Goal: Information Seeking & Learning: Check status

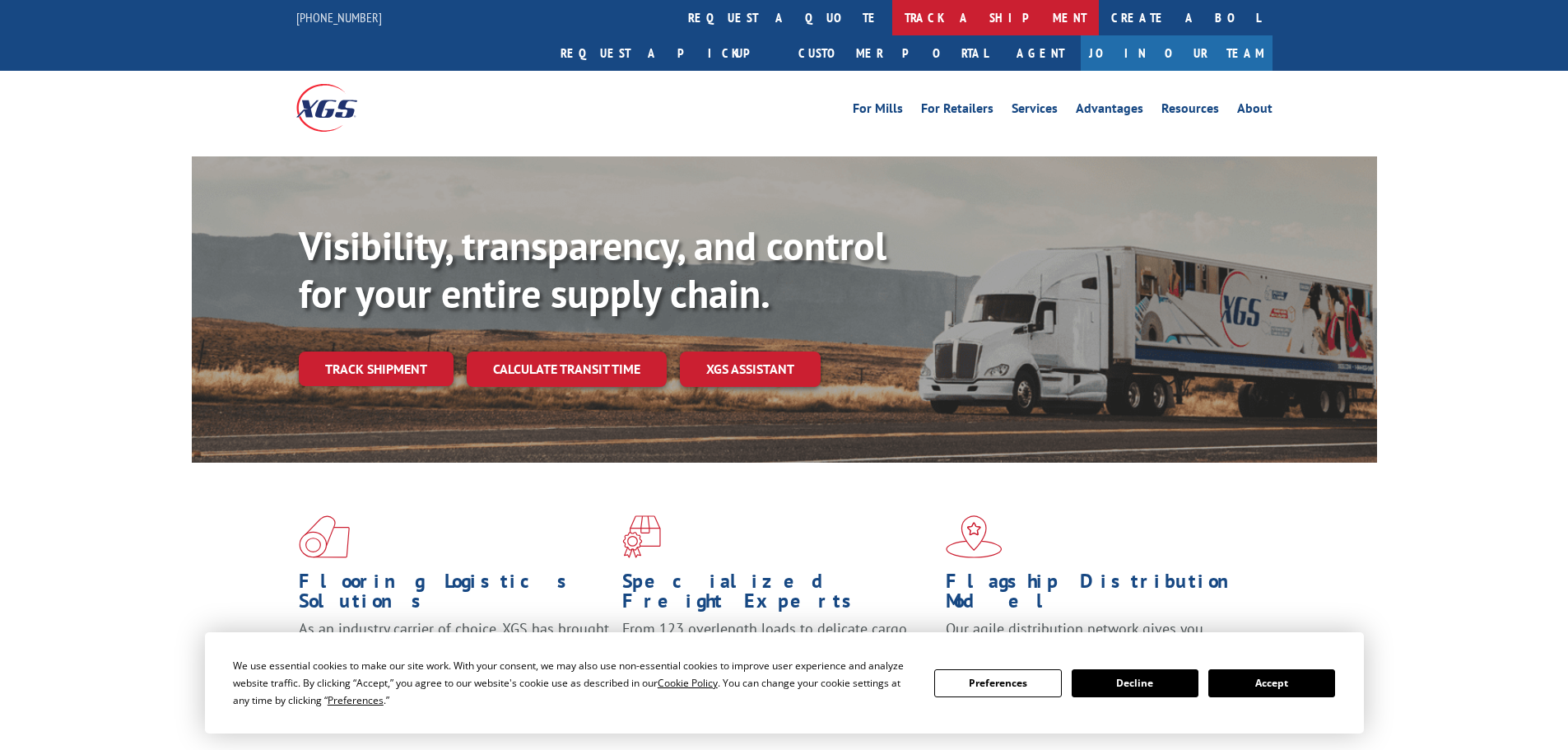
click at [892, 11] on link "track a shipment" at bounding box center [995, 18] width 206 height 36
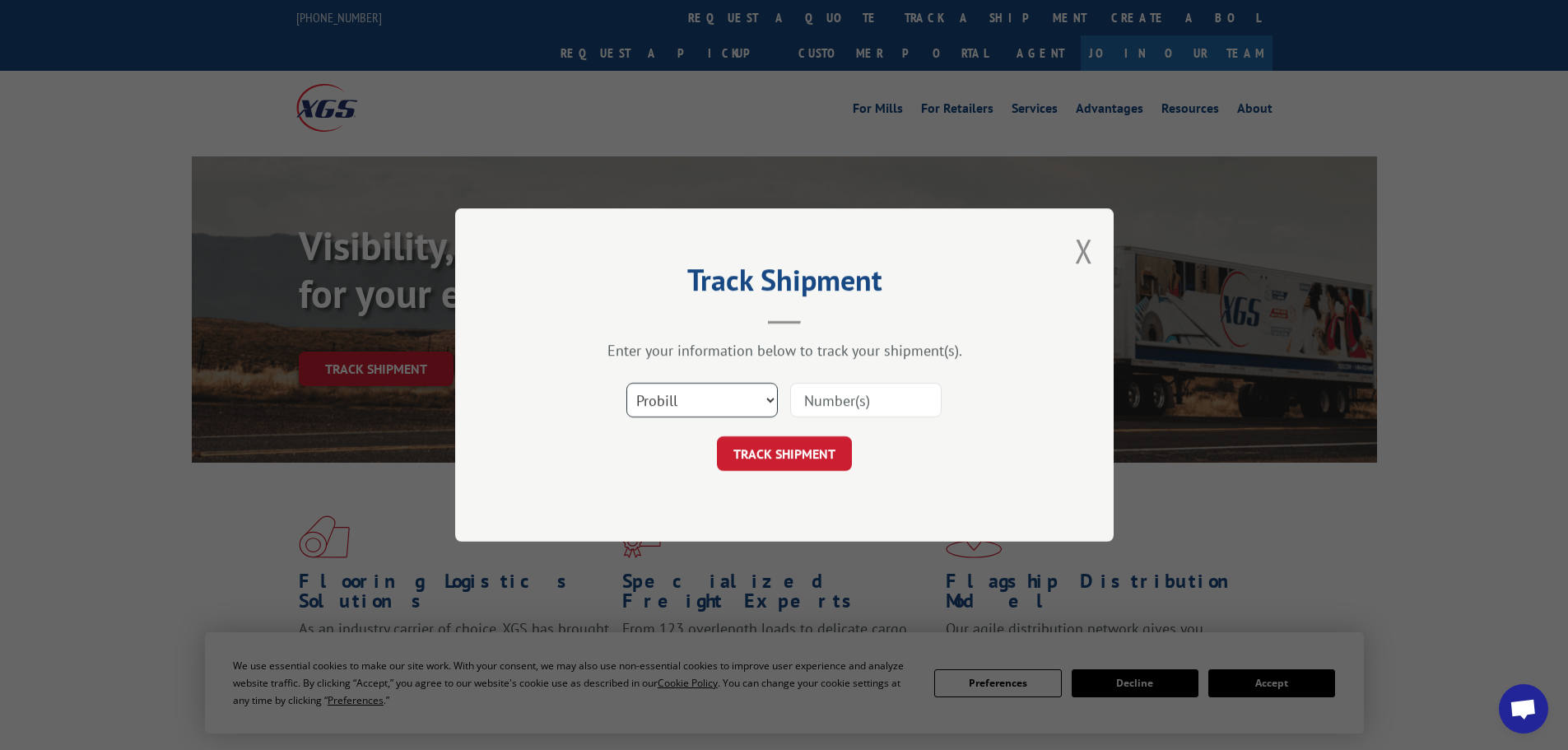
click at [746, 395] on select "Select category... Probill BOL PO" at bounding box center [702, 399] width 152 height 35
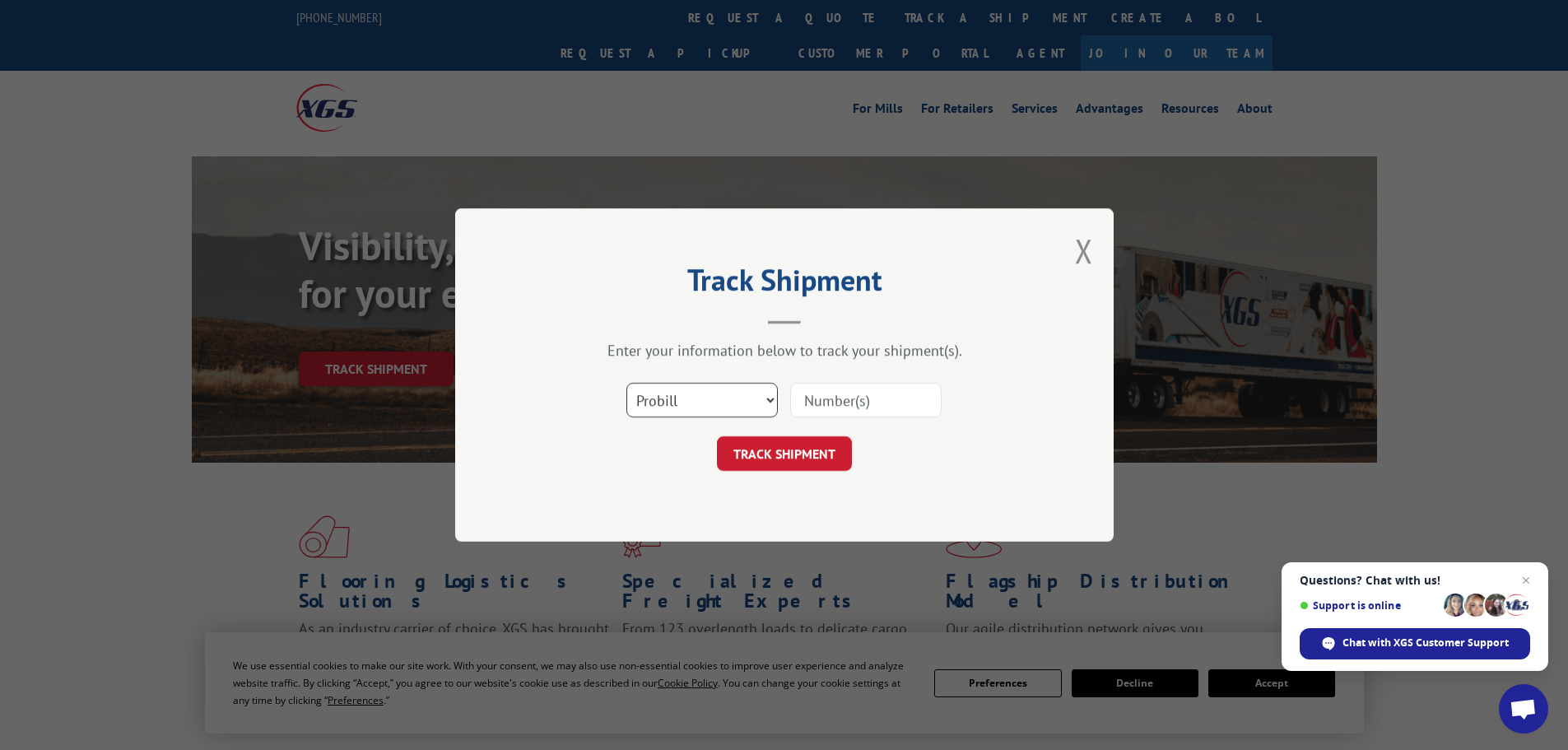
select select "bol"
click at [626, 382] on select "Select category... Probill BOL PO" at bounding box center [702, 399] width 152 height 35
click at [803, 398] on input at bounding box center [866, 399] width 152 height 35
paste input "6015916"
type input "6015916"
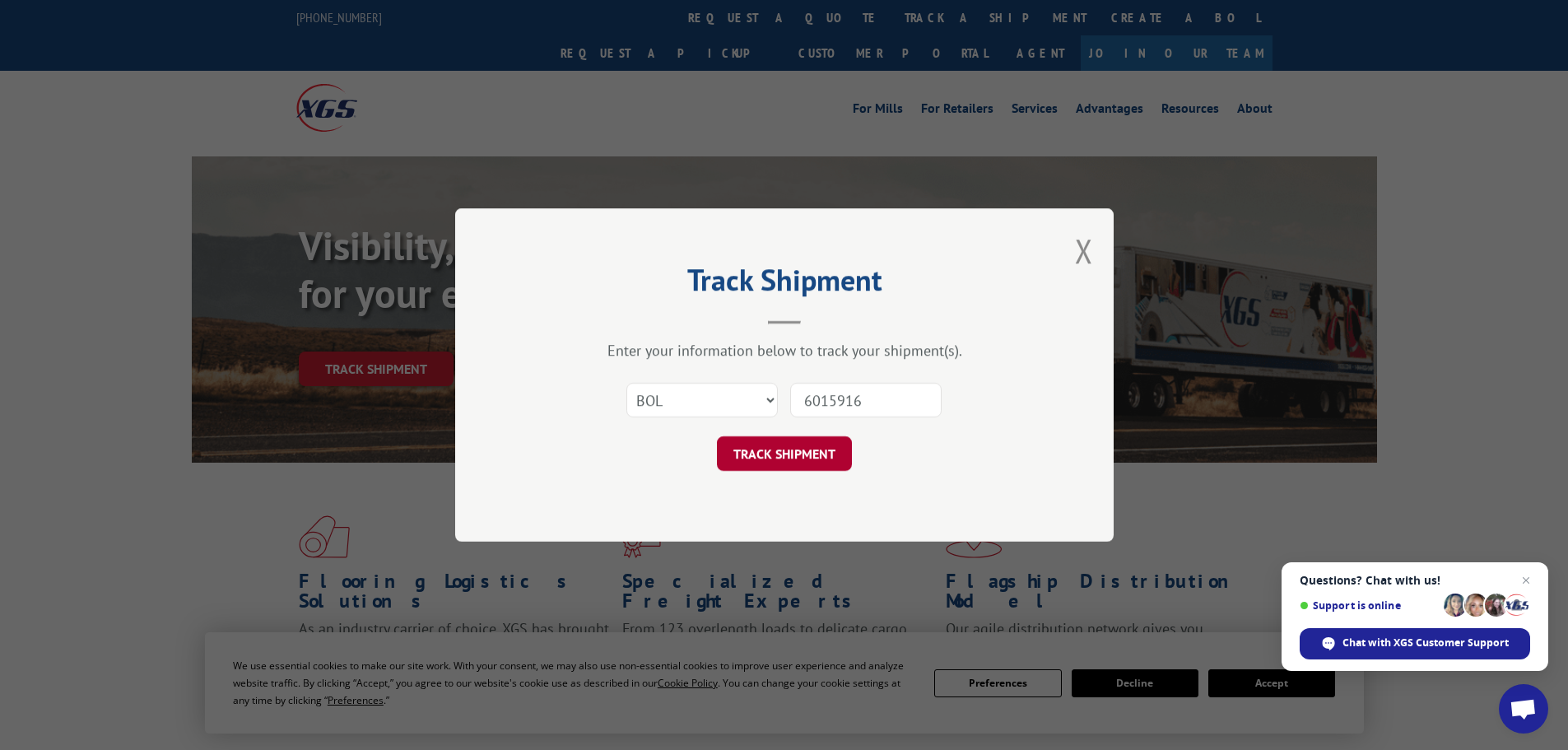
click at [792, 454] on button "TRACK SHIPMENT" at bounding box center [784, 454] width 135 height 35
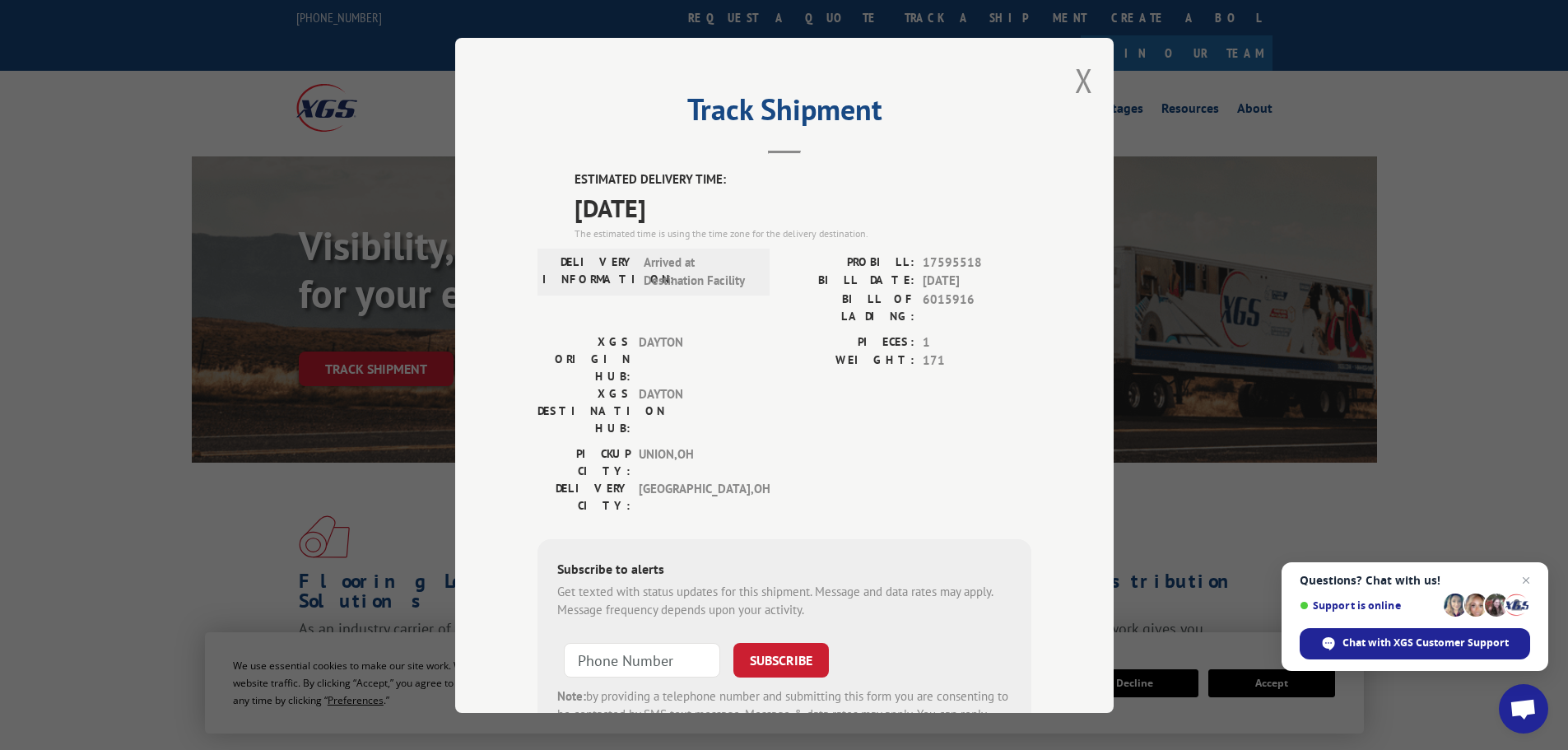
scroll to position [66, 0]
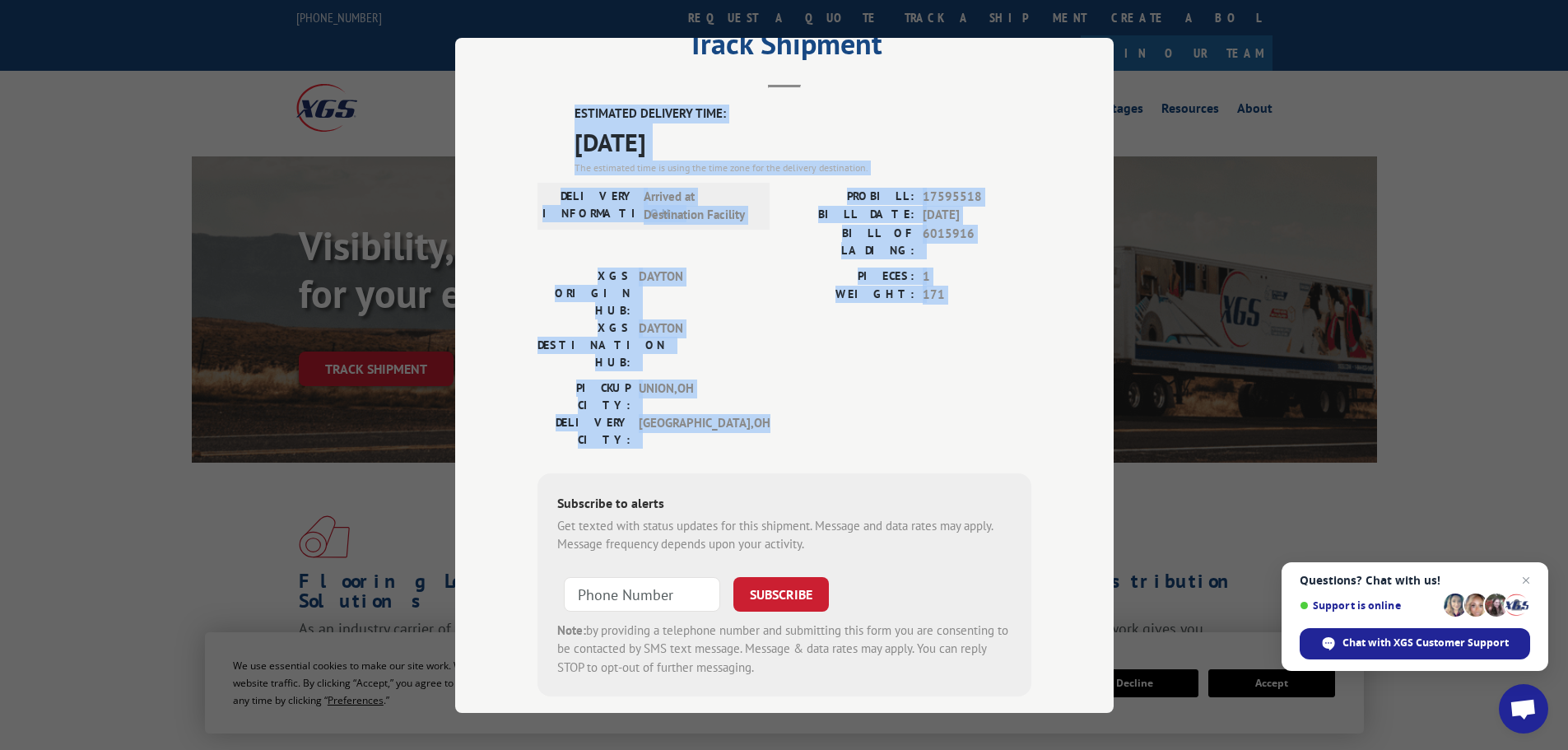
drag, startPoint x: 761, startPoint y: 336, endPoint x: 531, endPoint y: 100, distance: 329.5
click at [531, 100] on div "Track Shipment ESTIMATED DELIVERY TIME: [DATE] The estimated time is using the …" at bounding box center [784, 375] width 659 height 675
copy div "ESTIMATED DELIVERY TIME: [DATE] The estimated time is using the time zone for t…"
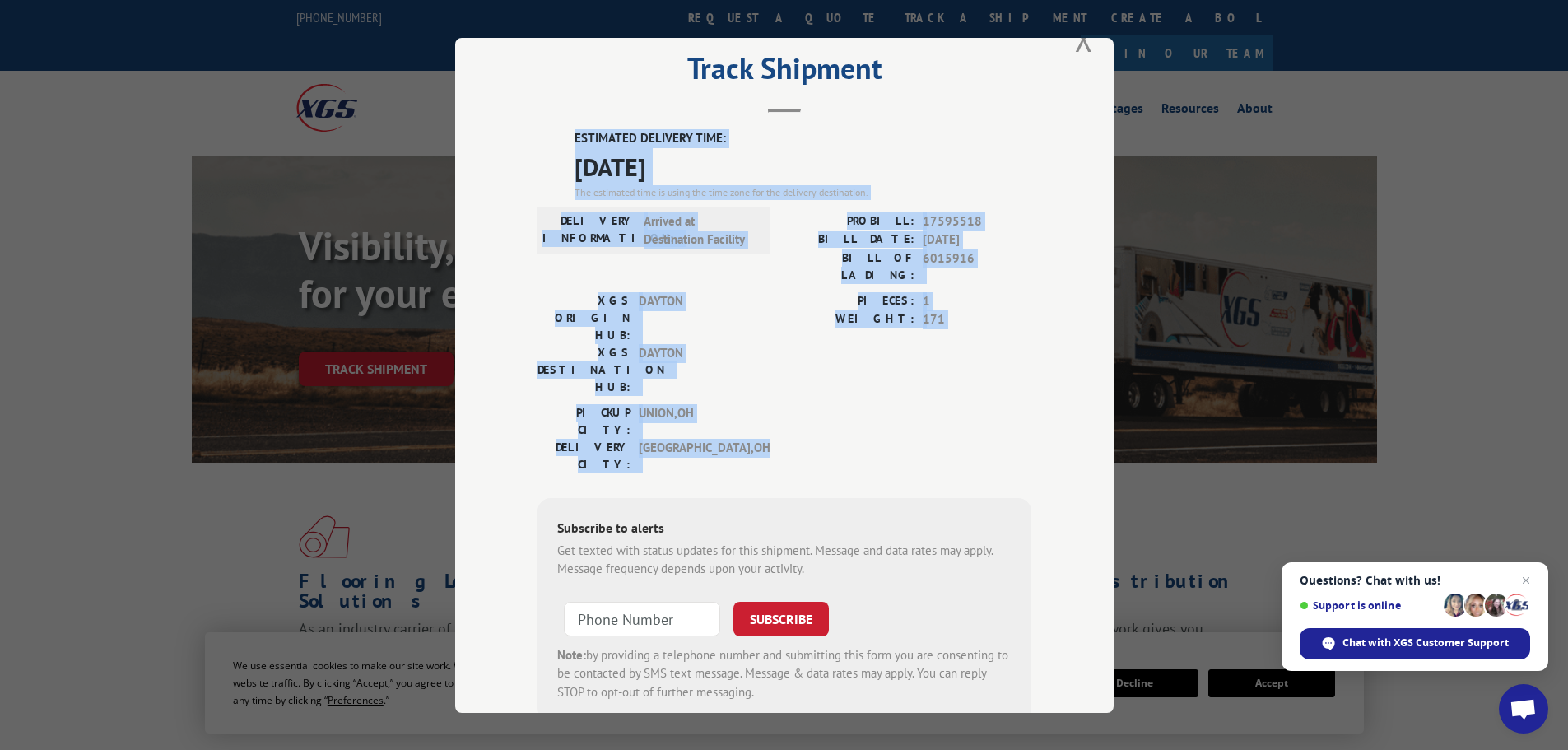
scroll to position [0, 0]
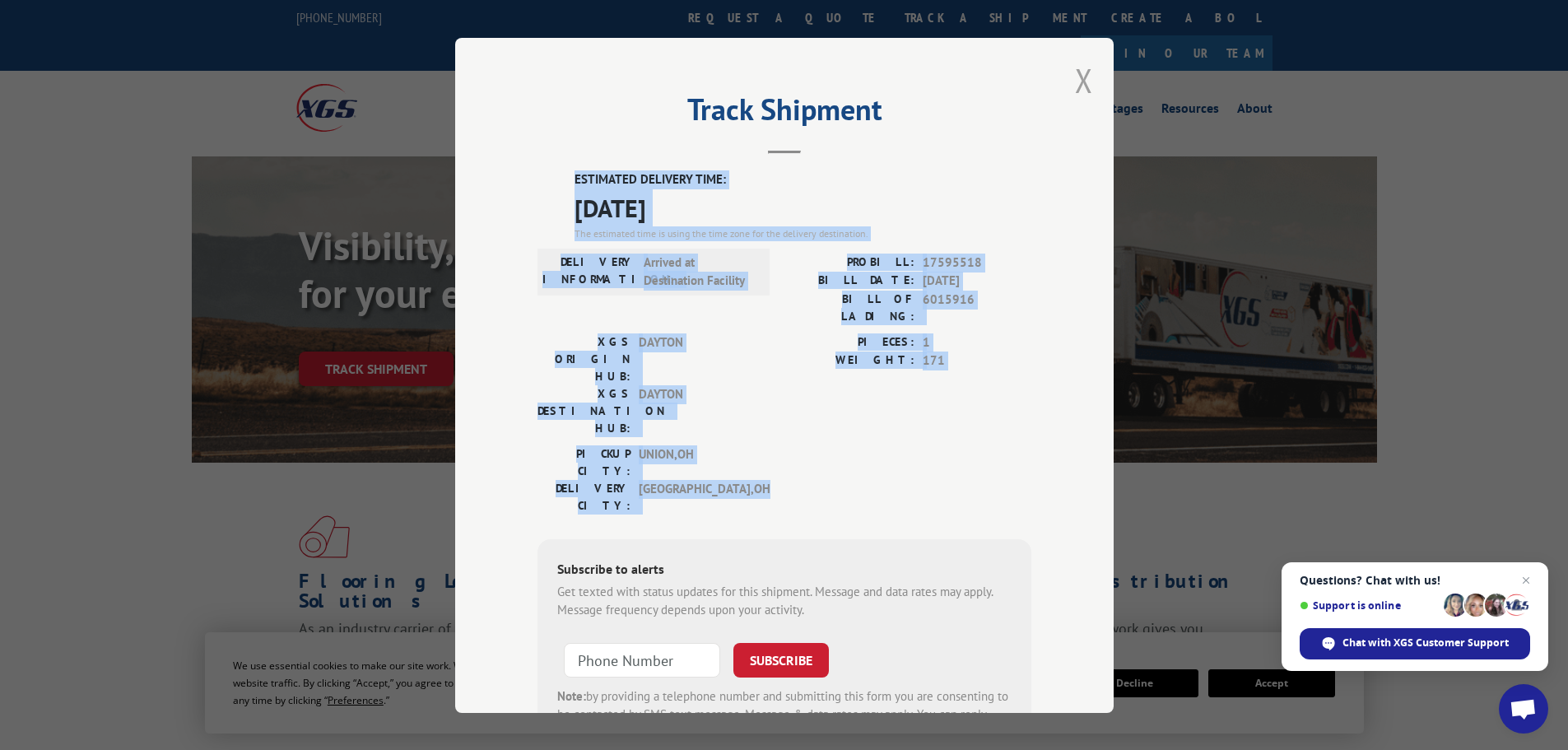
click at [1076, 68] on button "Close modal" at bounding box center [1083, 80] width 18 height 44
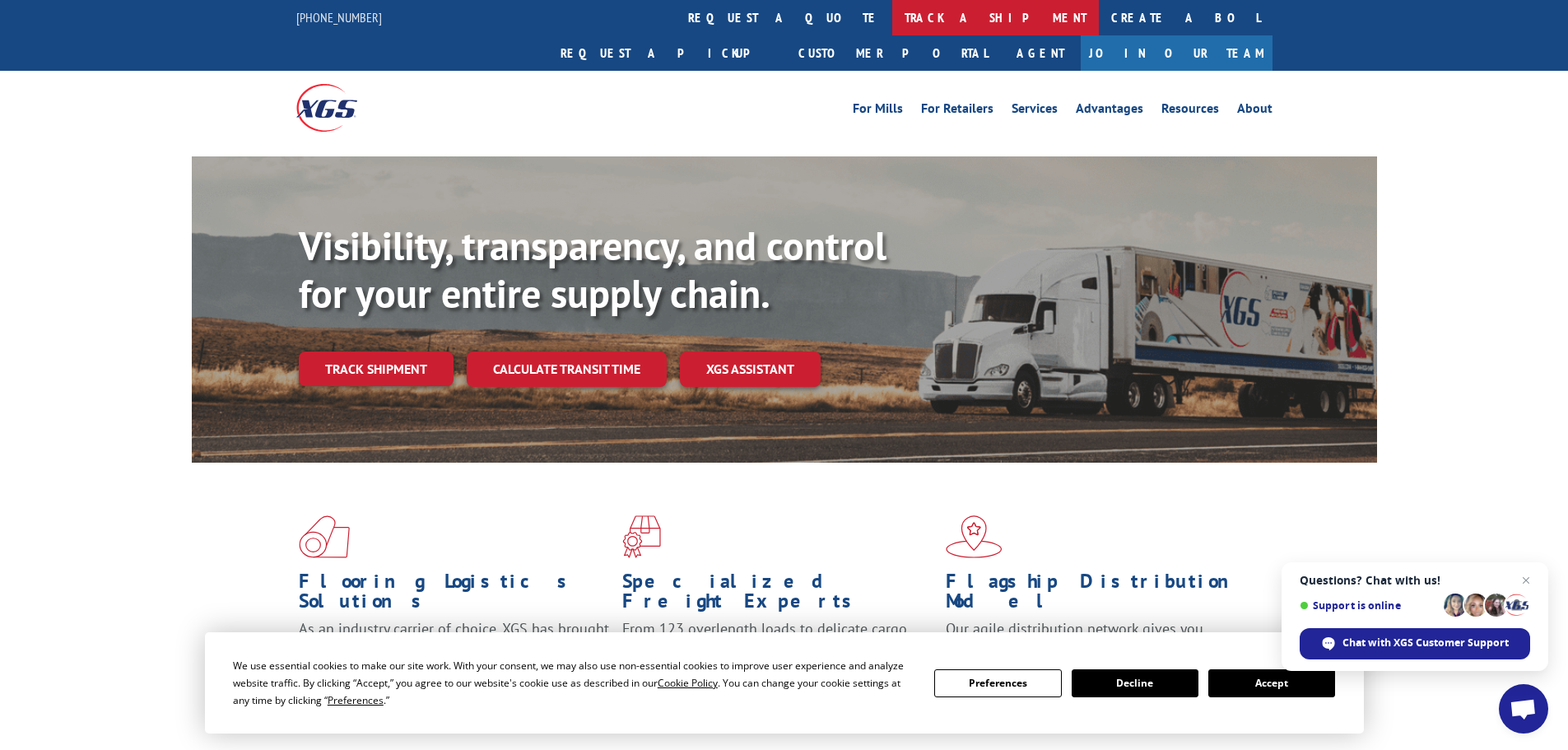
click at [892, 6] on link "track a shipment" at bounding box center [995, 18] width 206 height 36
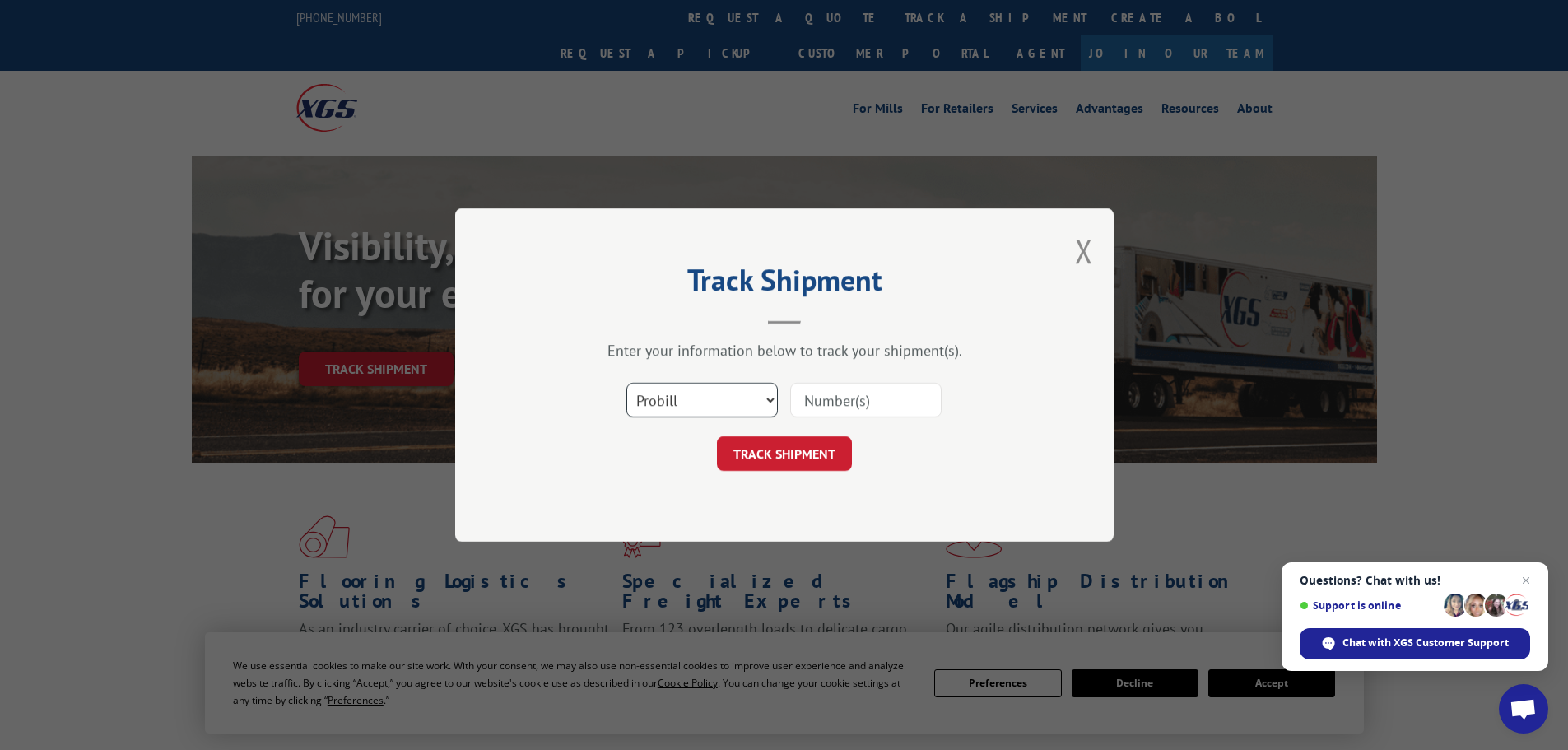
click at [710, 399] on select "Select category... Probill BOL PO" at bounding box center [702, 399] width 152 height 35
select select "bol"
click at [626, 382] on select "Select category... Probill BOL PO" at bounding box center [702, 399] width 152 height 35
click at [814, 390] on input at bounding box center [866, 399] width 152 height 35
paste input "6013834"
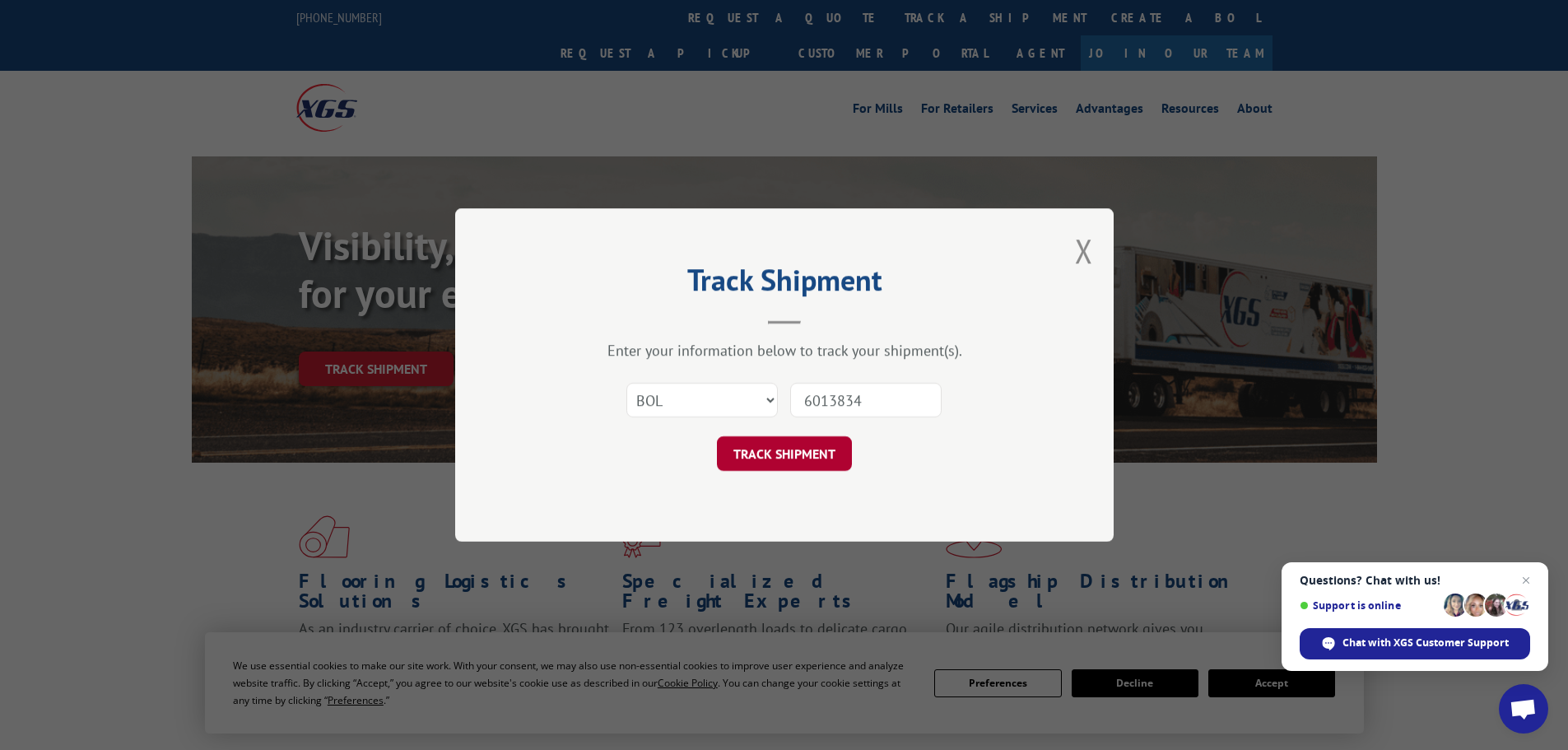
type input "6013834"
click at [782, 447] on button "TRACK SHIPMENT" at bounding box center [784, 454] width 135 height 35
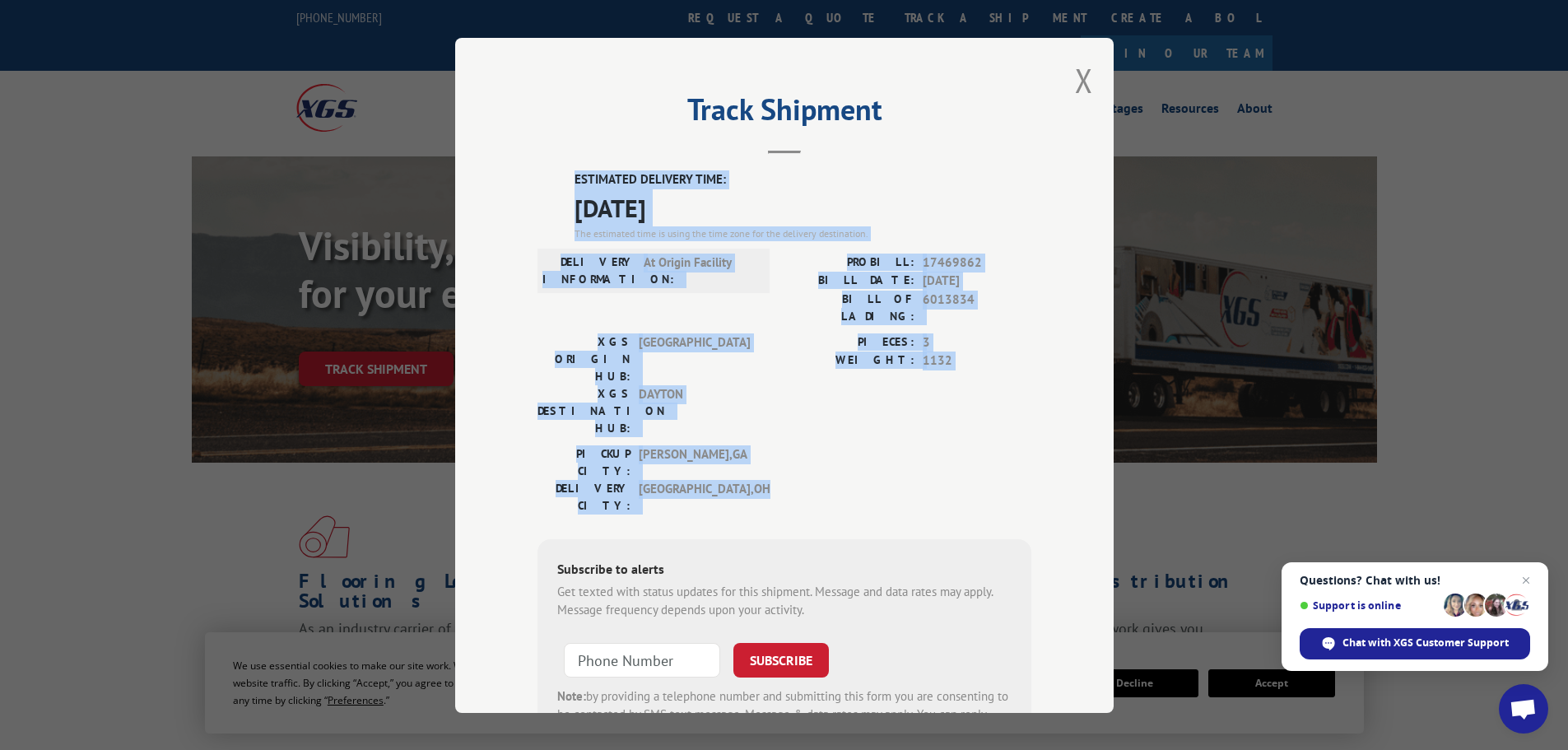
drag, startPoint x: 762, startPoint y: 406, endPoint x: 544, endPoint y: 174, distance: 318.4
click at [544, 174] on div "ESTIMATED DELIVERY TIME: [DATE] The estimated time is using the time zone for t…" at bounding box center [784, 467] width 494 height 592
copy div "ESTIMATED DELIVERY TIME: [DATE] The estimated time is using the time zone for t…"
click at [1081, 78] on button "Close modal" at bounding box center [1083, 80] width 18 height 44
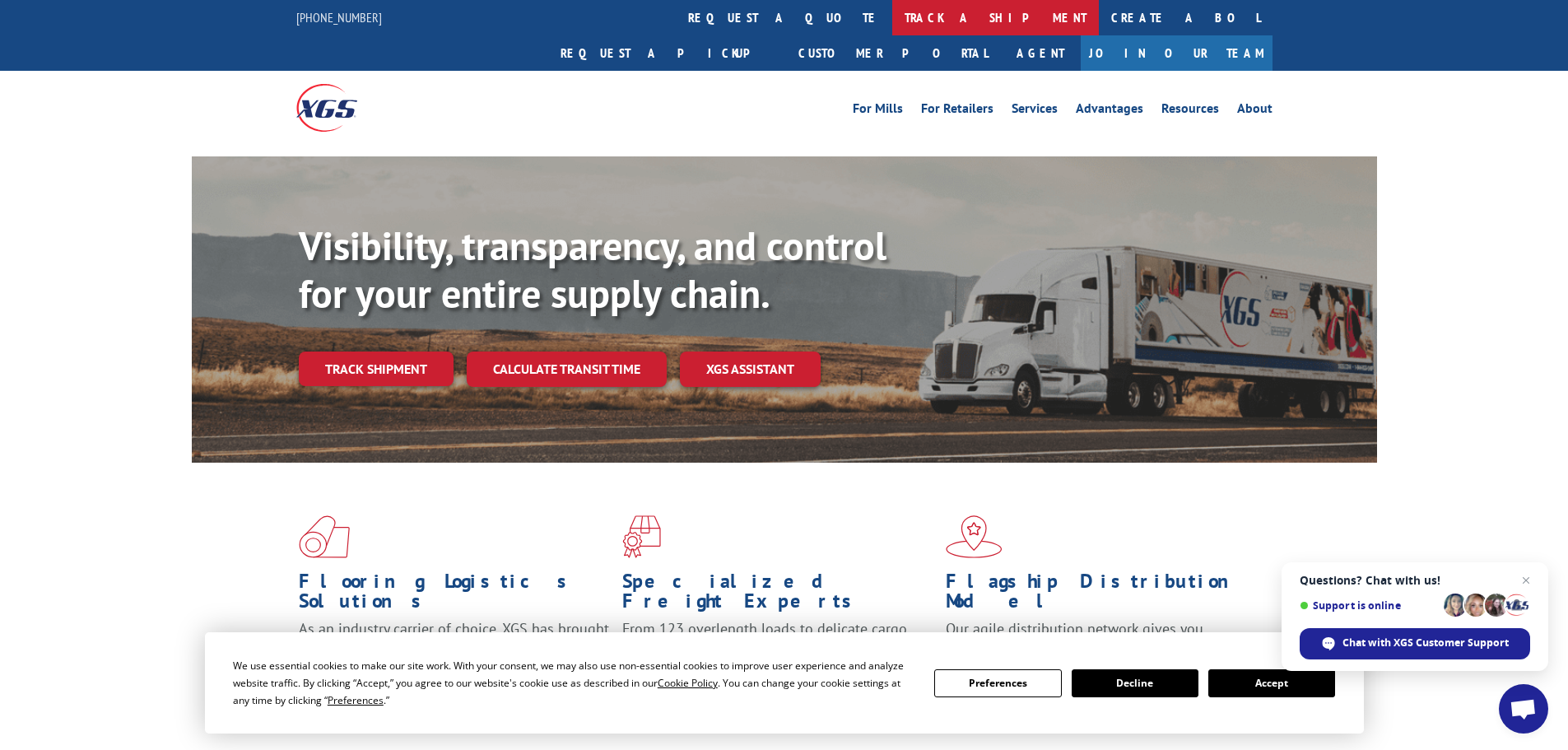
click at [892, 15] on link "track a shipment" at bounding box center [995, 18] width 206 height 36
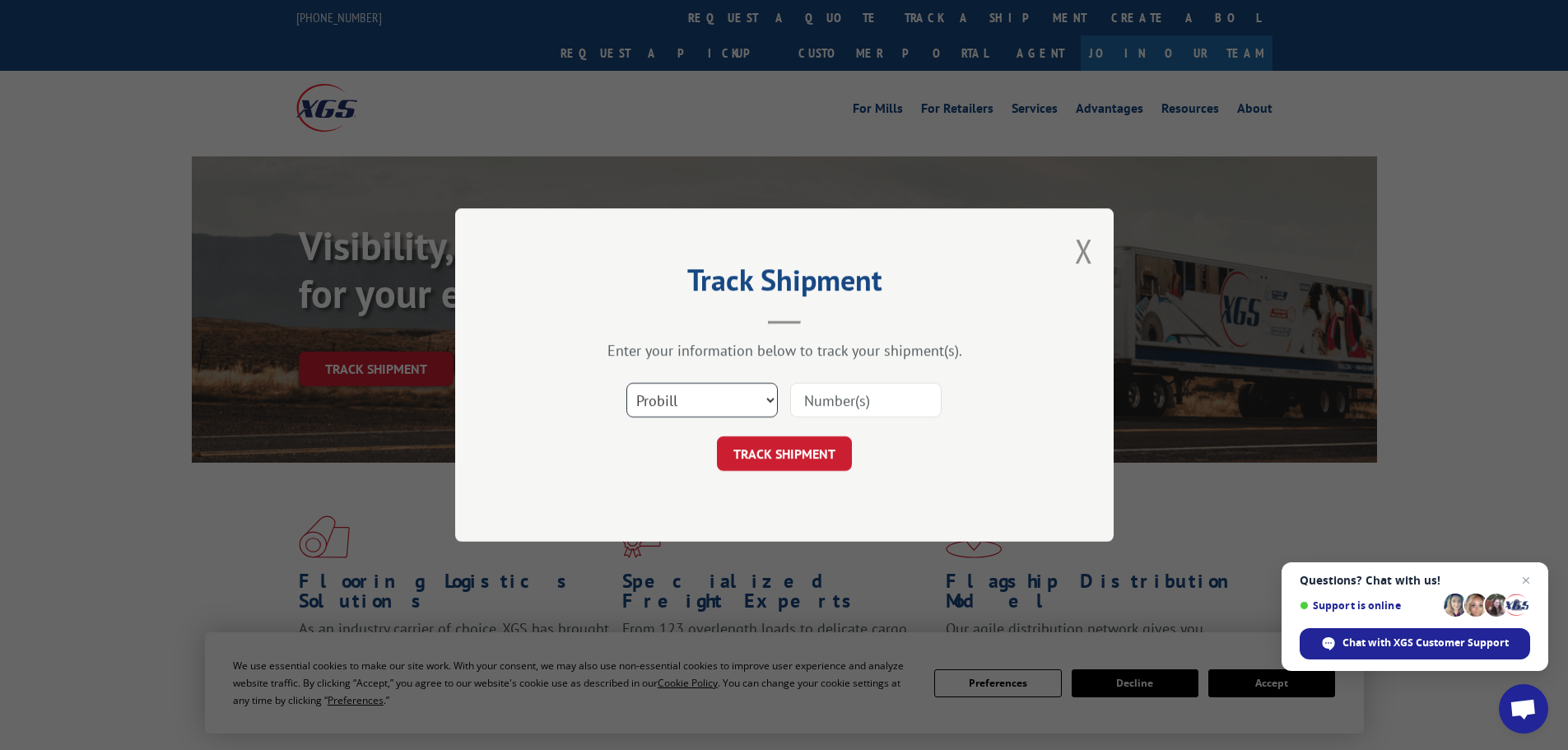
click at [667, 394] on select "Select category... Probill BOL PO" at bounding box center [702, 399] width 152 height 35
select select "bol"
click at [626, 382] on select "Select category... Probill BOL PO" at bounding box center [702, 399] width 152 height 35
click at [797, 393] on input at bounding box center [866, 399] width 152 height 35
paste input "6013920"
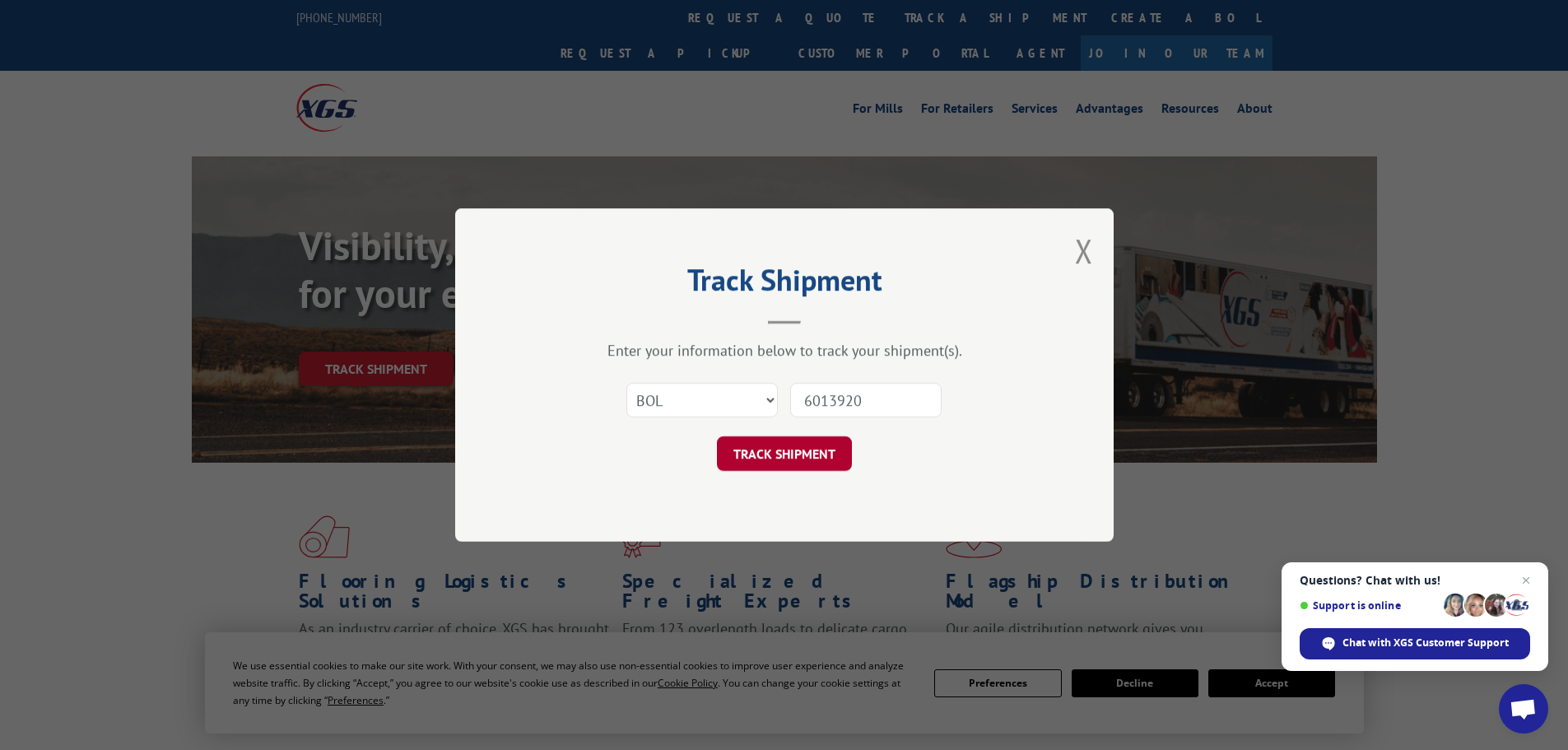
type input "6013920"
click at [782, 456] on button "TRACK SHIPMENT" at bounding box center [784, 454] width 135 height 35
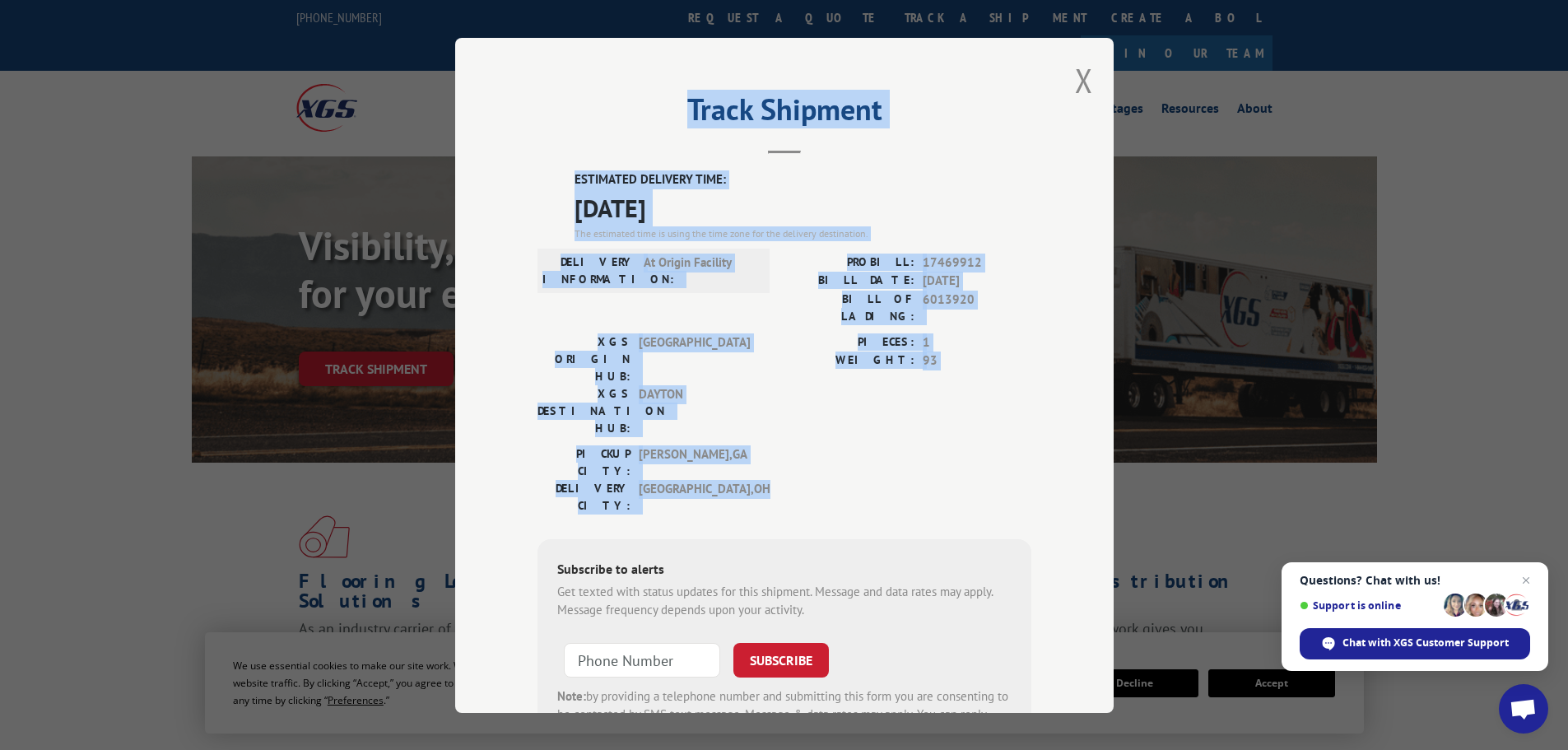
drag, startPoint x: 746, startPoint y: 403, endPoint x: 426, endPoint y: 146, distance: 410.4
click at [426, 146] on div "Track Shipment ESTIMATED DELIVERY TIME: [DATE] The estimated time is using the …" at bounding box center [784, 375] width 1568 height 750
copy div "Track Shipment ESTIMATED DELIVERY TIME: [DATE] The estimated time is using the …"
click at [1075, 76] on button "Close modal" at bounding box center [1083, 80] width 18 height 44
